Goal: Find contact information: Find contact information

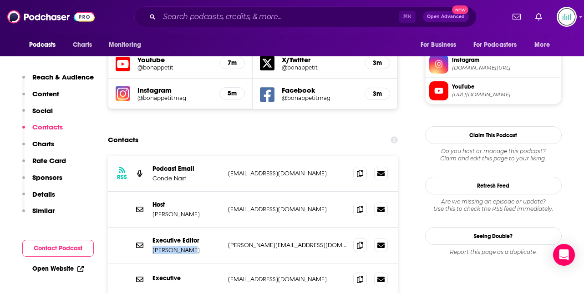
scroll to position [816, 0]
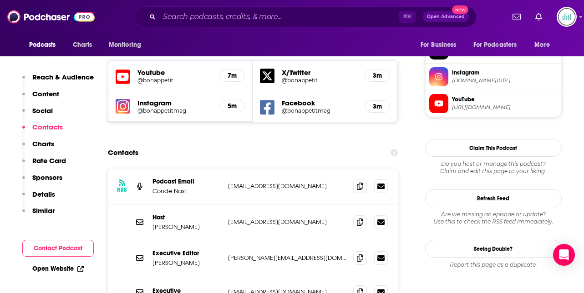
click at [230, 218] on p "[EMAIL_ADDRESS][DOMAIN_NAME]" at bounding box center [287, 222] width 118 height 8
drag, startPoint x: 228, startPoint y: 171, endPoint x: 292, endPoint y: 174, distance: 63.3
click at [292, 205] on div "Host [PERSON_NAME] [EMAIL_ADDRESS][DOMAIN_NAME] [EMAIL_ADDRESS][DOMAIN_NAME]" at bounding box center [253, 223] width 290 height 36
copy p "[EMAIL_ADDRESS][DOMAIN_NAME]"
click at [229, 182] on p "[EMAIL_ADDRESS][DOMAIN_NAME]" at bounding box center [287, 186] width 118 height 8
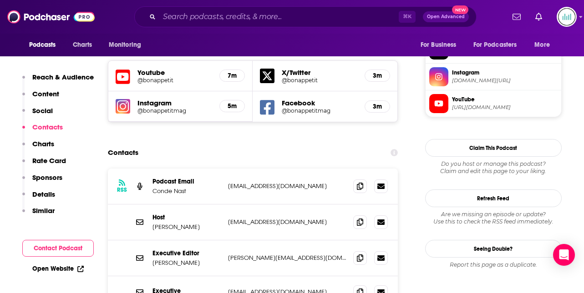
drag, startPoint x: 229, startPoint y: 134, endPoint x: 327, endPoint y: 135, distance: 97.8
click at [327, 182] on p "[EMAIL_ADDRESS][DOMAIN_NAME]" at bounding box center [287, 186] width 118 height 8
copy p "[EMAIL_ADDRESS][DOMAIN_NAME]"
click at [181, 17] on input "Search podcasts, credits, & more..." at bounding box center [278, 17] width 239 height 15
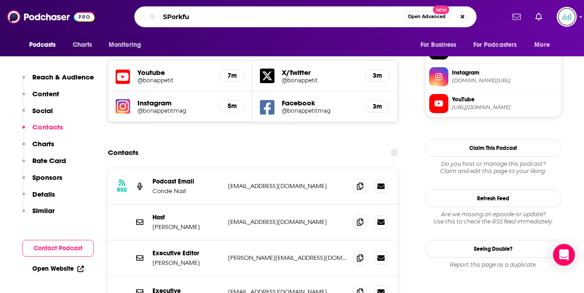
type input "SPorkful"
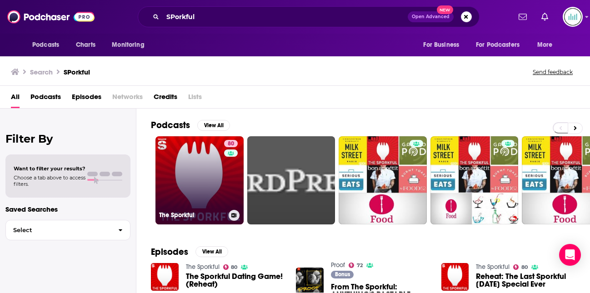
click at [191, 158] on link "80 The Sporkful" at bounding box center [200, 180] width 88 height 88
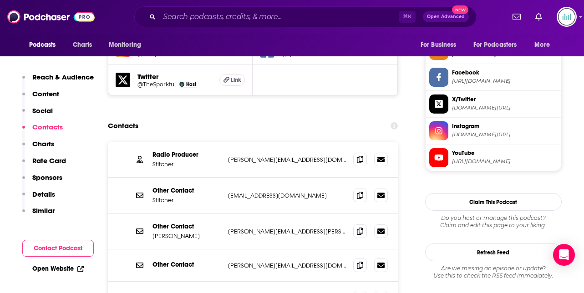
scroll to position [853, 0]
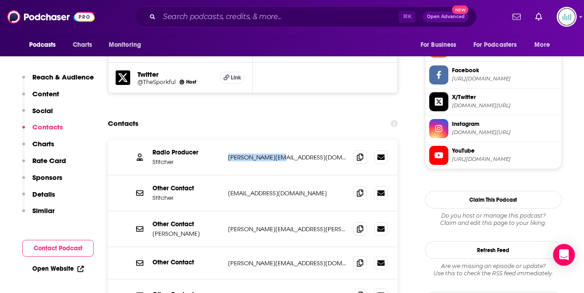
drag, startPoint x: 281, startPoint y: 107, endPoint x: 226, endPoint y: 108, distance: 54.1
click at [226, 140] on div "Radio Producer Stitcher [EMAIL_ADDRESS][DOMAIN_NAME] [PERSON_NAME][EMAIL_ADDRES…" at bounding box center [253, 158] width 290 height 36
copy p "[PERSON_NAME][EMAIL_ADDRESS][DOMAIN_NAME]"
drag, startPoint x: 297, startPoint y: 178, endPoint x: 227, endPoint y: 180, distance: 70.1
click at [227, 211] on div "Other Contact [PERSON_NAME] [PERSON_NAME][EMAIL_ADDRESS][PERSON_NAME][DOMAIN_NA…" at bounding box center [253, 229] width 290 height 36
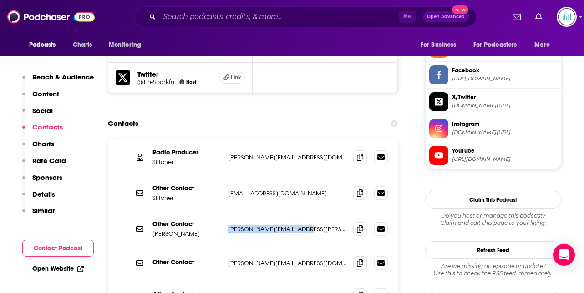
copy p "[PERSON_NAME][EMAIL_ADDRESS][PERSON_NAME][DOMAIN_NAME]"
click at [169, 14] on input "Search podcasts, credits, & more..." at bounding box center [278, 17] width 239 height 15
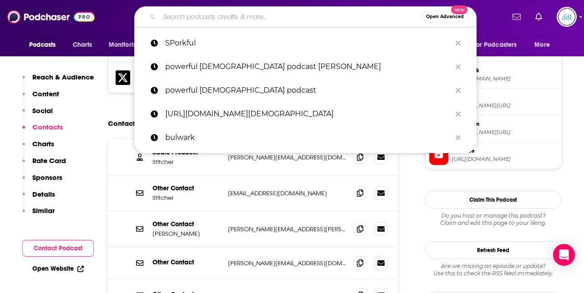
paste input "A Hot Dog Is A Sandwich"
type input "A Hot Dog Is A Sandwich"
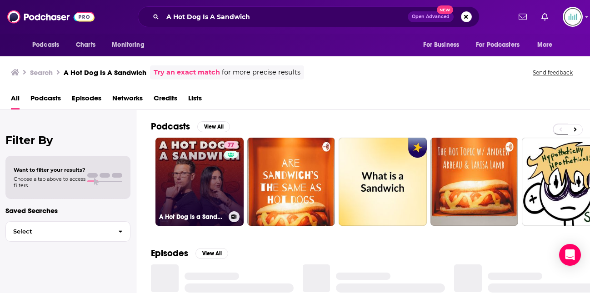
click at [186, 166] on link "77 A Hot Dog Is a Sandwich" at bounding box center [200, 182] width 88 height 88
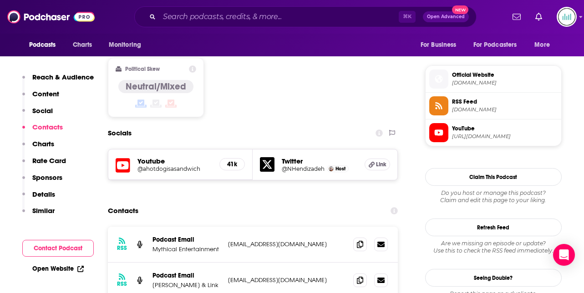
scroll to position [712, 0]
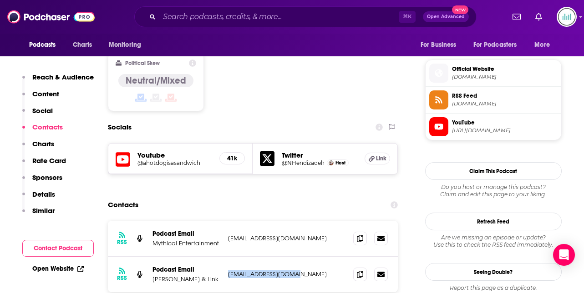
drag, startPoint x: 296, startPoint y: 234, endPoint x: 226, endPoint y: 236, distance: 69.6
click at [226, 257] on div "RSS Podcast Email [PERSON_NAME] & Link [EMAIL_ADDRESS][DOMAIN_NAME] [EMAIL_ADDR…" at bounding box center [253, 274] width 290 height 35
copy p "[EMAIL_ADDRESS][DOMAIN_NAME]"
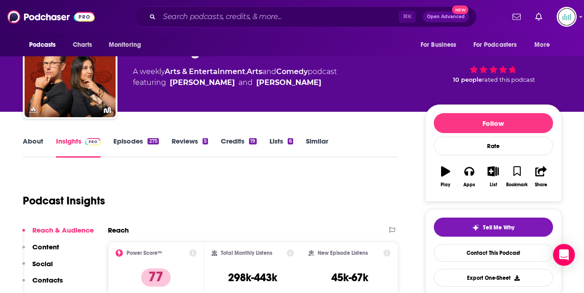
scroll to position [0, 0]
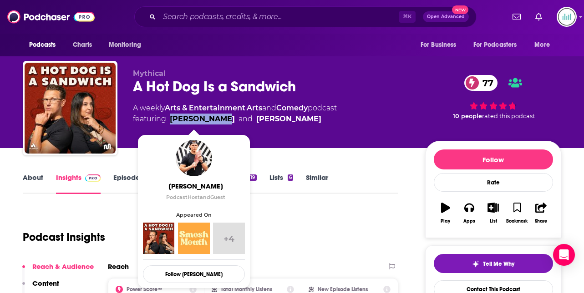
drag, startPoint x: 219, startPoint y: 118, endPoint x: 170, endPoint y: 119, distance: 49.1
click at [170, 119] on span "featuring [PERSON_NAME] and [PERSON_NAME]" at bounding box center [235, 119] width 204 height 11
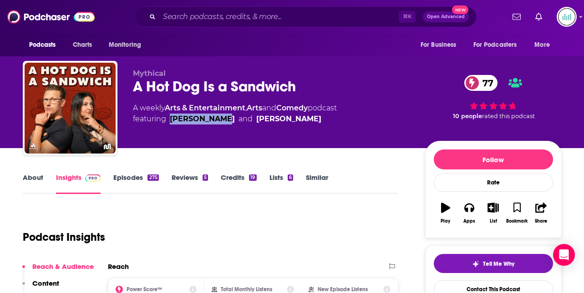
copy link "[PERSON_NAME]"
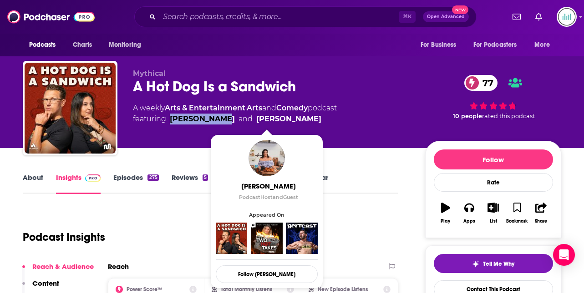
drag, startPoint x: 298, startPoint y: 116, endPoint x: 241, endPoint y: 116, distance: 56.9
click at [241, 116] on span "featuring [PERSON_NAME] and [PERSON_NAME]" at bounding box center [235, 119] width 204 height 11
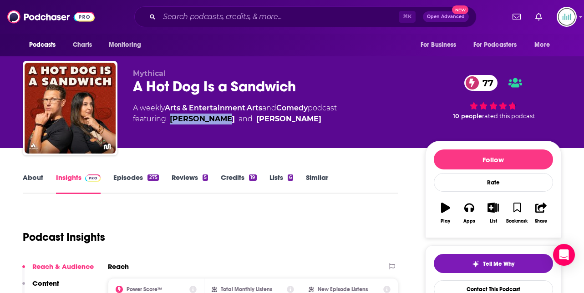
copy link "[PERSON_NAME]"
click at [177, 15] on input "Search podcasts, credits, & more..." at bounding box center [278, 17] width 239 height 15
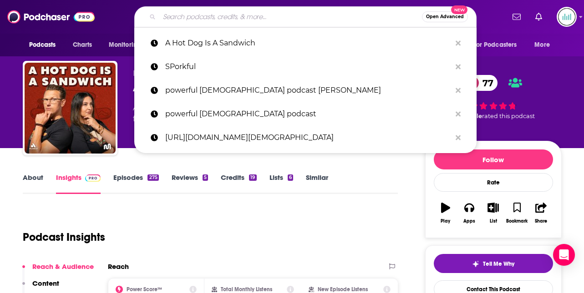
paste input "Home Cooking"
type input "Home Cooking"
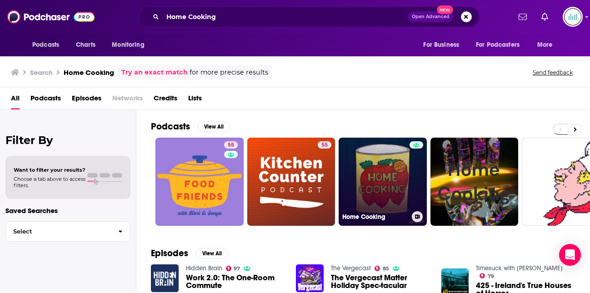
click at [370, 171] on link "Home Cooking" at bounding box center [383, 182] width 88 height 88
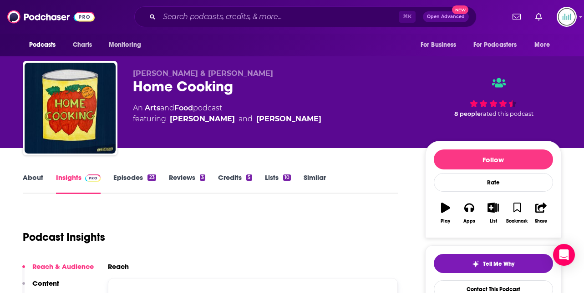
drag, startPoint x: 169, startPoint y: 120, endPoint x: 314, endPoint y: 118, distance: 144.6
click at [314, 118] on div "An Arts and Food podcast featuring [PERSON_NAME] and [PERSON_NAME]" at bounding box center [271, 114] width 277 height 22
copy span "[PERSON_NAME] and [PERSON_NAME]"
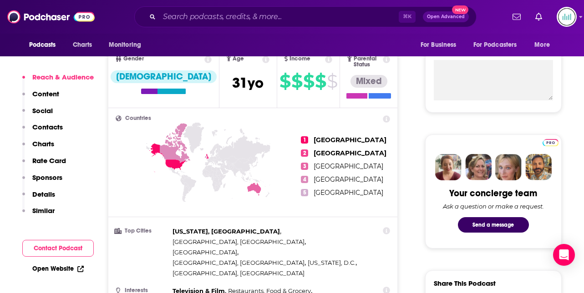
click at [54, 125] on p "Contacts" at bounding box center [47, 127] width 30 height 9
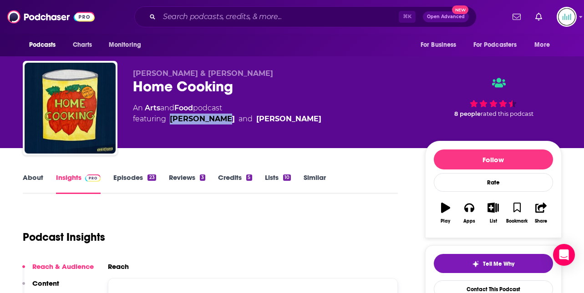
drag, startPoint x: 222, startPoint y: 121, endPoint x: 171, endPoint y: 117, distance: 51.0
click at [171, 117] on span "featuring [PERSON_NAME] and [PERSON_NAME]" at bounding box center [227, 119] width 188 height 11
copy div "[PERSON_NAME]"
drag, startPoint x: 253, startPoint y: 117, endPoint x: 316, endPoint y: 118, distance: 62.3
click at [316, 120] on div "An Arts and Food podcast featuring [PERSON_NAME] and [PERSON_NAME]" at bounding box center [271, 114] width 277 height 22
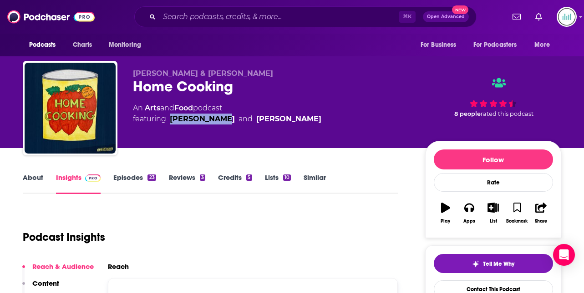
copy div "[PERSON_NAME]"
click at [182, 19] on input "Search podcasts, credits, & more..." at bounding box center [278, 17] width 239 height 15
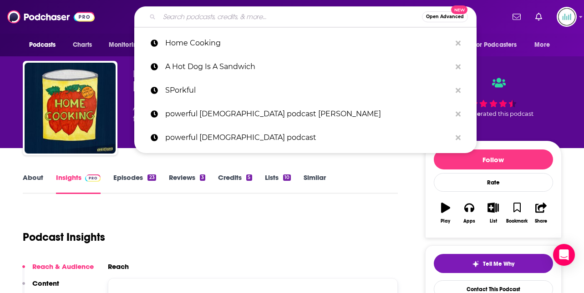
paste input "Food with [PERSON_NAME]"
type input "Food with [PERSON_NAME]"
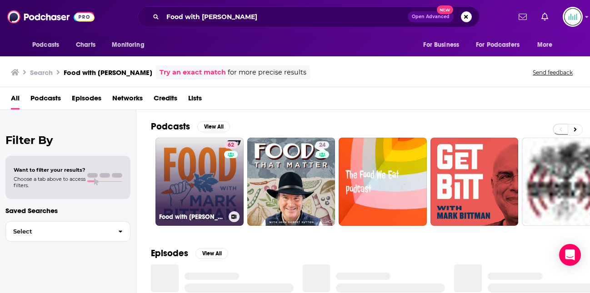
click at [199, 160] on link "62 Food with [PERSON_NAME]" at bounding box center [200, 182] width 88 height 88
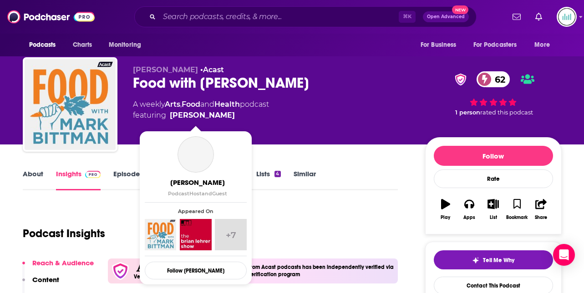
scroll to position [18, 0]
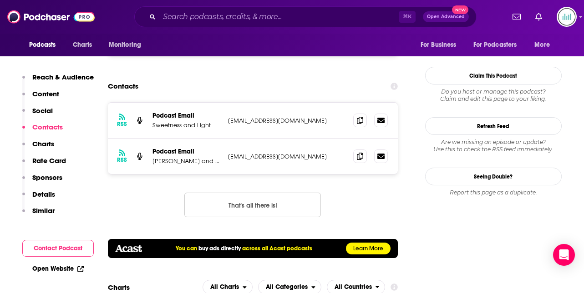
scroll to position [949, 0]
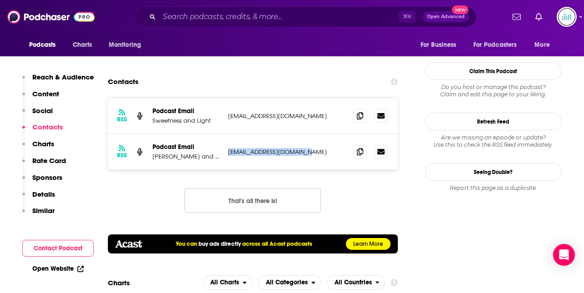
drag, startPoint x: 311, startPoint y: 106, endPoint x: 227, endPoint y: 104, distance: 83.3
click at [228, 148] on p "[EMAIL_ADDRESS][DOMAIN_NAME]" at bounding box center [287, 152] width 118 height 8
copy p "[EMAIL_ADDRESS][DOMAIN_NAME]"
